Goal: Task Accomplishment & Management: Use online tool/utility

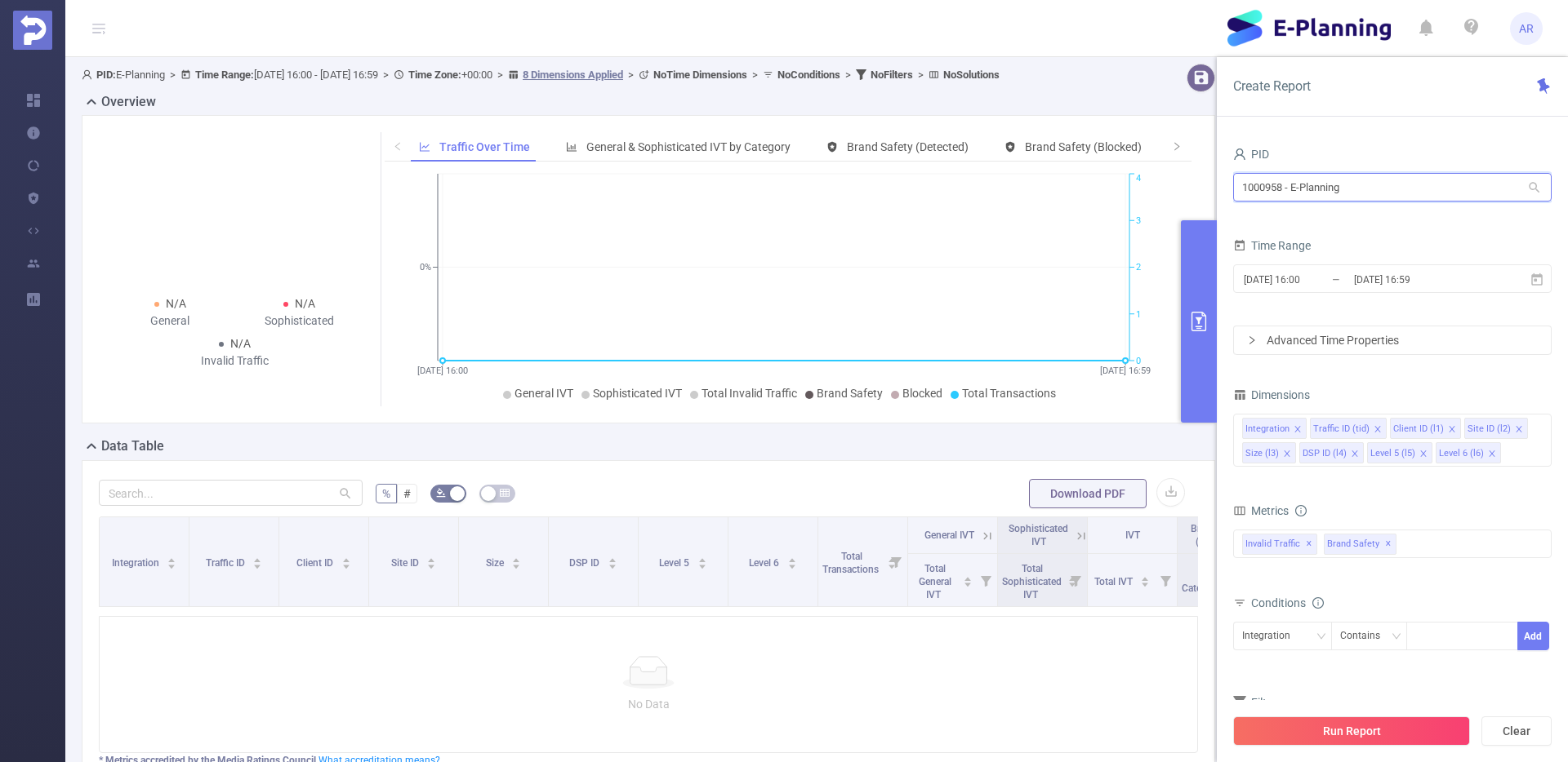
click at [1308, 181] on input "1000958 - E-Planning" at bounding box center [1392, 188] width 319 height 29
type input "deloit"
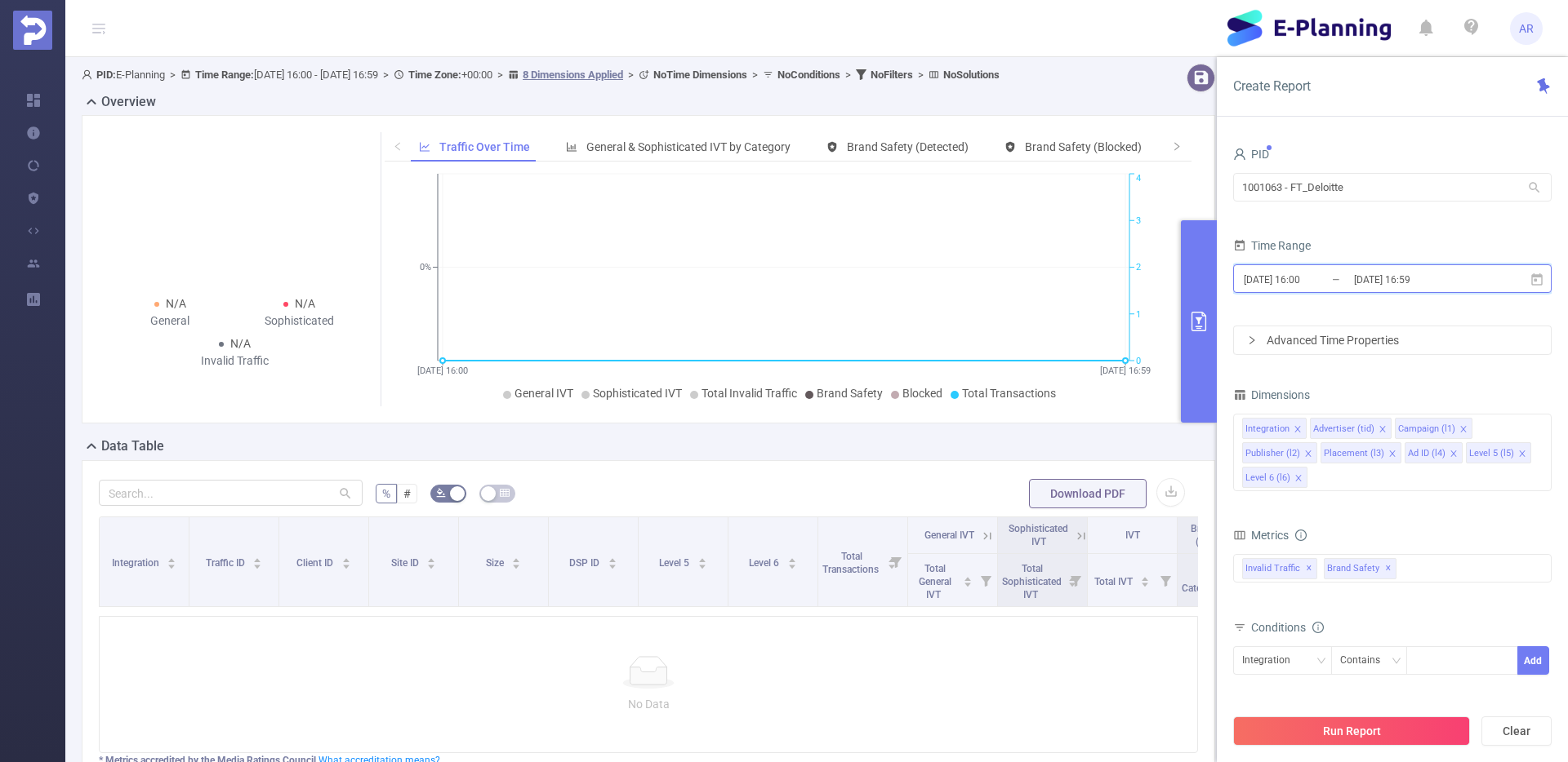
click at [1397, 265] on span "[DATE] 16:00 _ [DATE] 16:59" at bounding box center [1392, 279] width 319 height 29
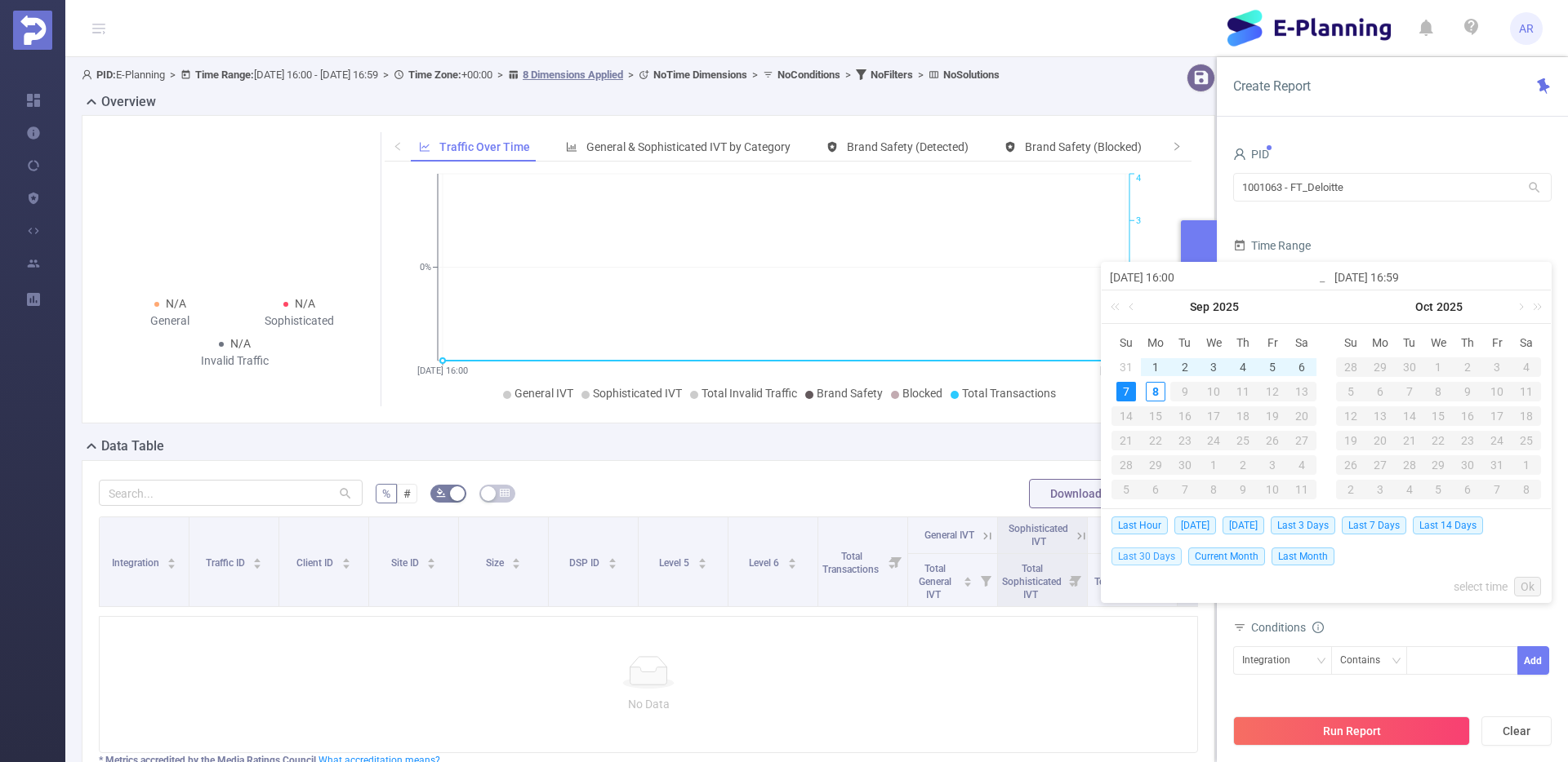
click at [1170, 557] on span "Last 30 Days" at bounding box center [1146, 557] width 71 height 18
type input "[DATE] 00:00"
type input "[DATE] 23:59"
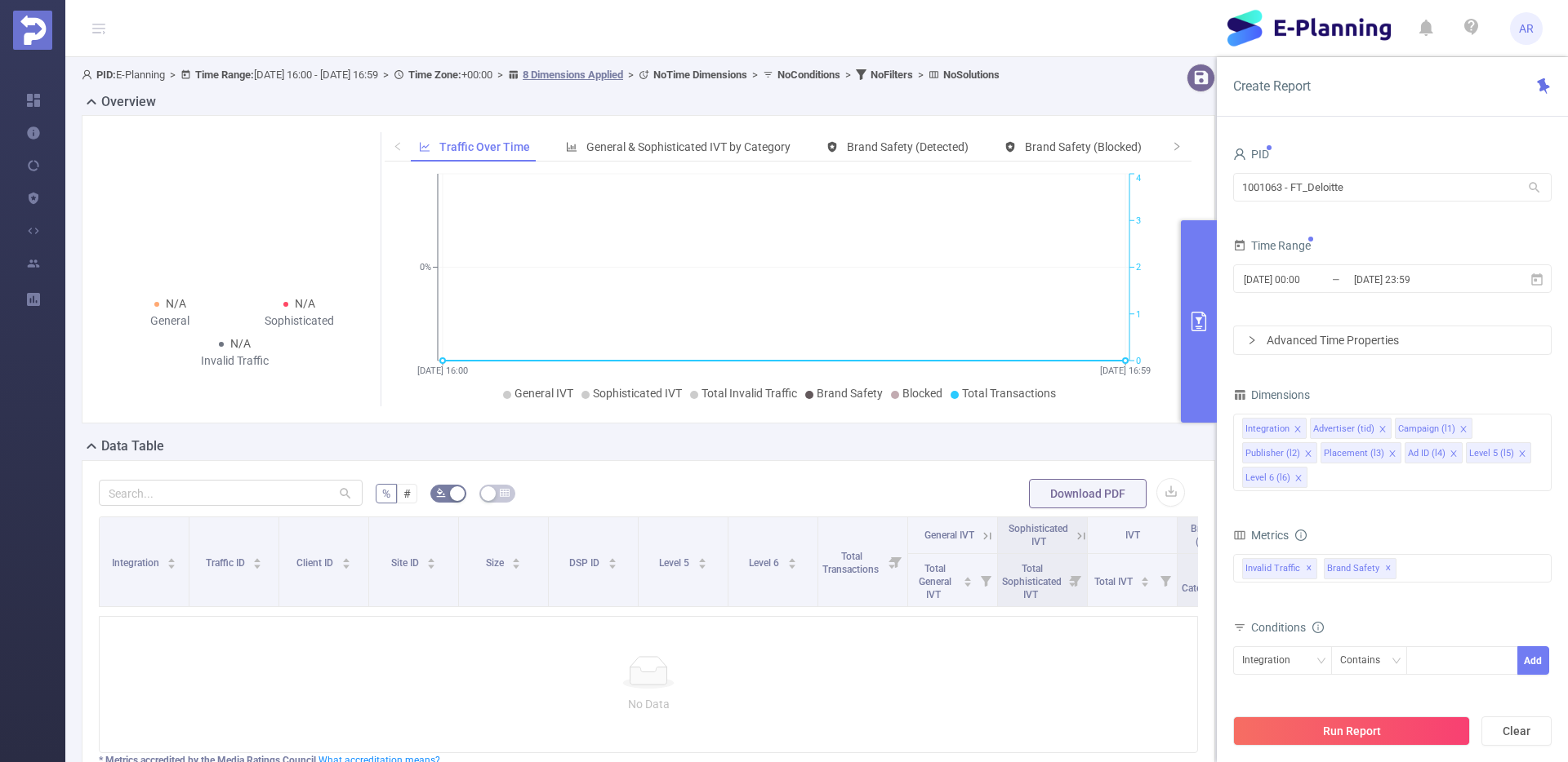
click at [1450, 377] on div "PID 1001063 - FT_Deloitte 1001063 - FT_Deloitte Time Range [DATE] 00:00 _ [DATE…" at bounding box center [1392, 470] width 319 height 653
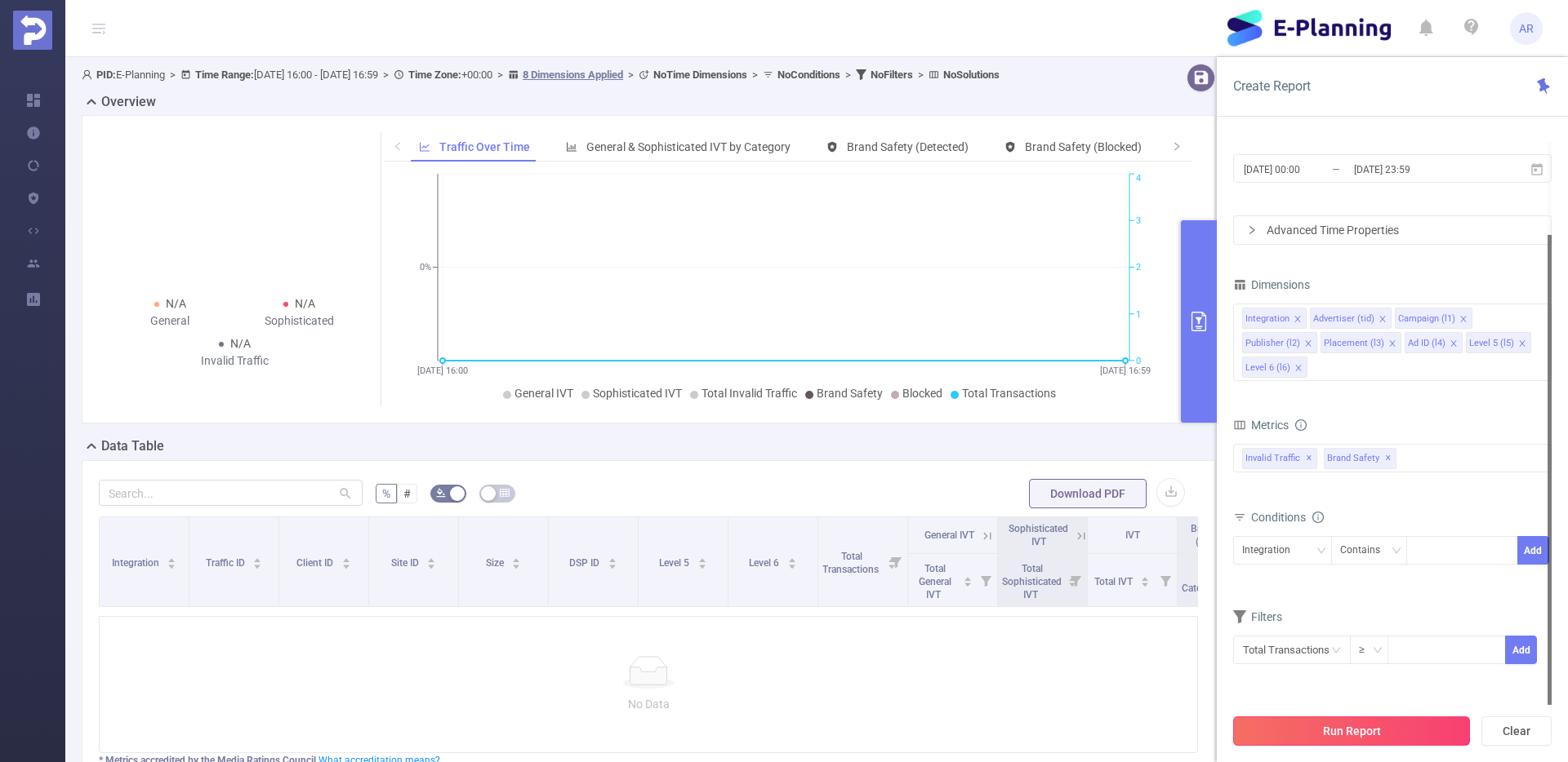
click at [1357, 727] on button "Run Report" at bounding box center [1351, 731] width 236 height 29
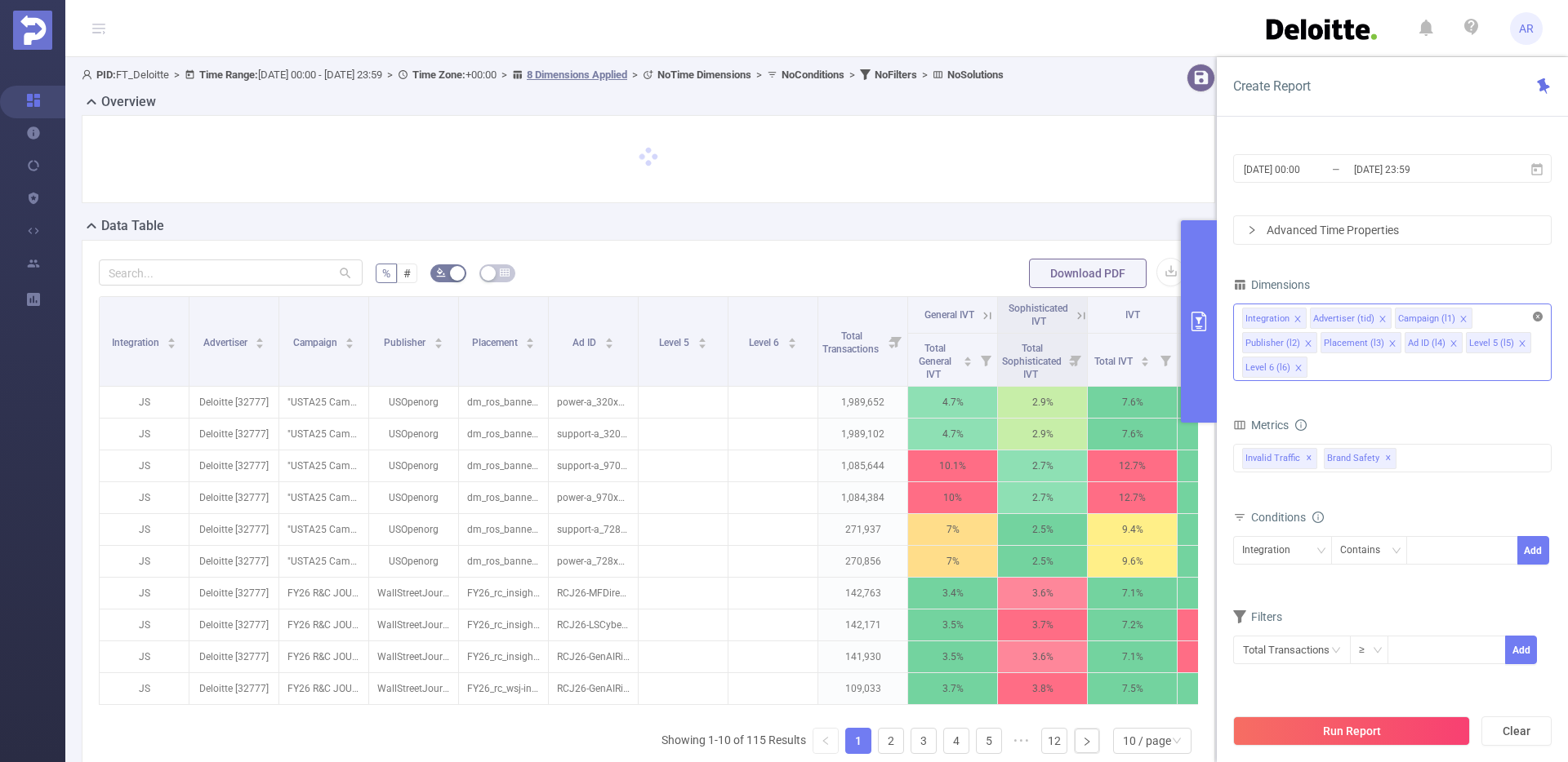
click at [1532, 315] on icon "icon: close-circle" at bounding box center [1537, 317] width 10 height 10
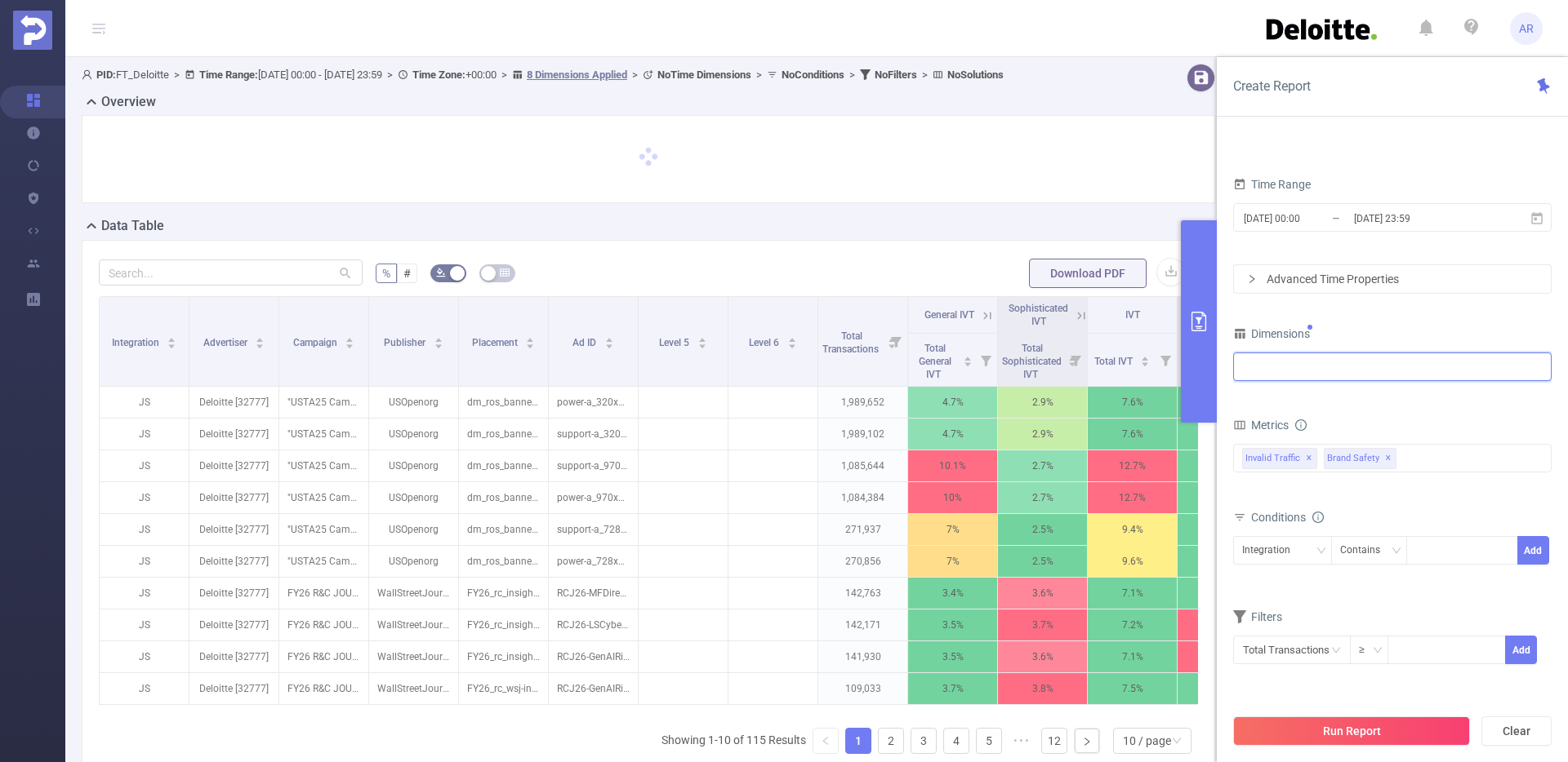
click at [1355, 371] on div at bounding box center [1392, 367] width 300 height 27
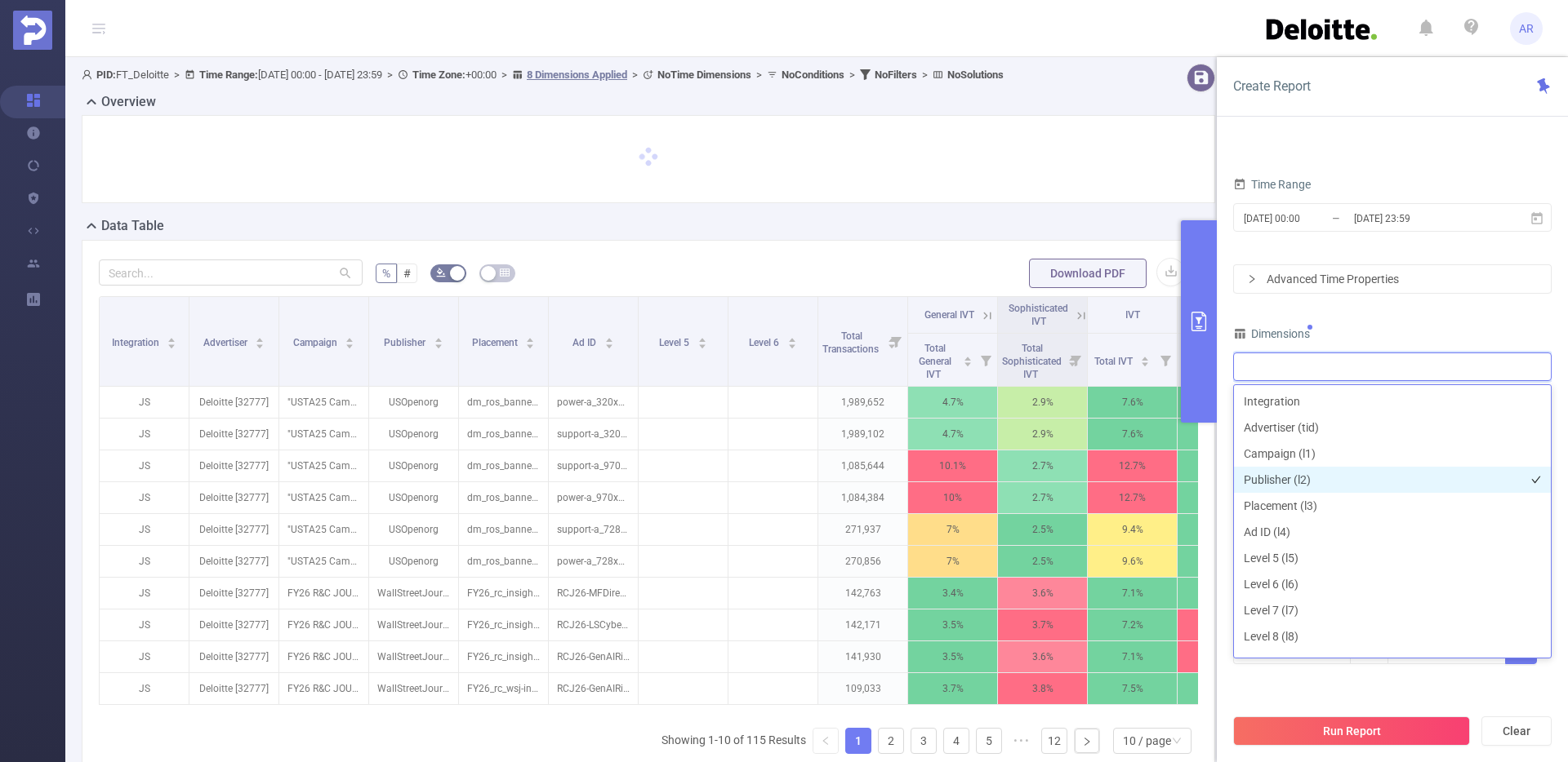
click at [1284, 475] on li "Publisher (l2)" at bounding box center [1392, 479] width 317 height 26
click at [1300, 720] on button "Run Report" at bounding box center [1351, 731] width 236 height 29
